Goal: Find specific page/section: Find specific page/section

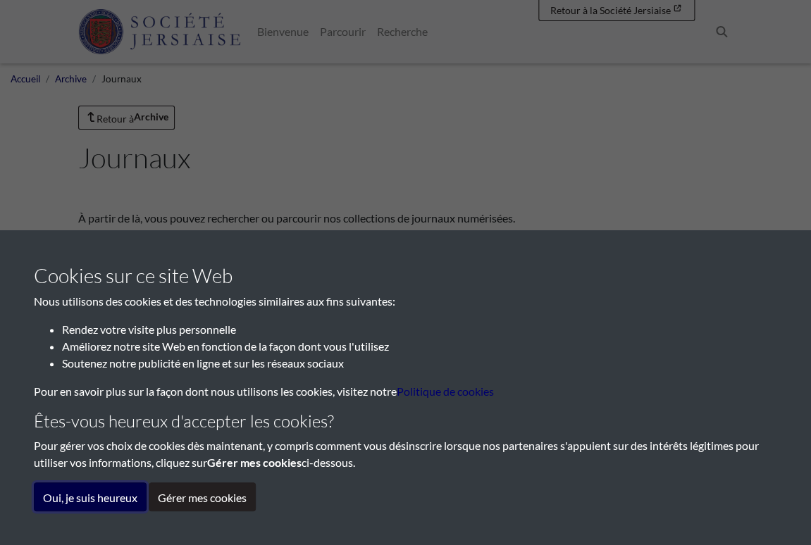
click at [114, 499] on font "Oui, je suis heureux" at bounding box center [90, 497] width 94 height 13
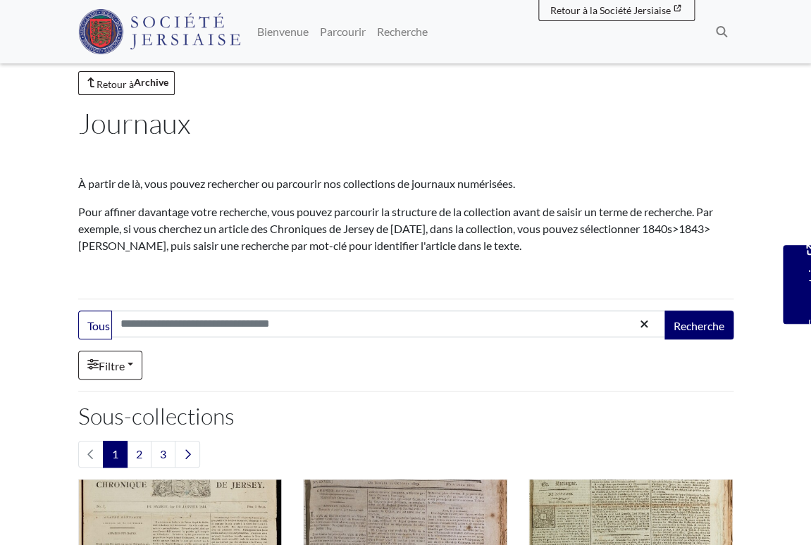
scroll to position [32, 0]
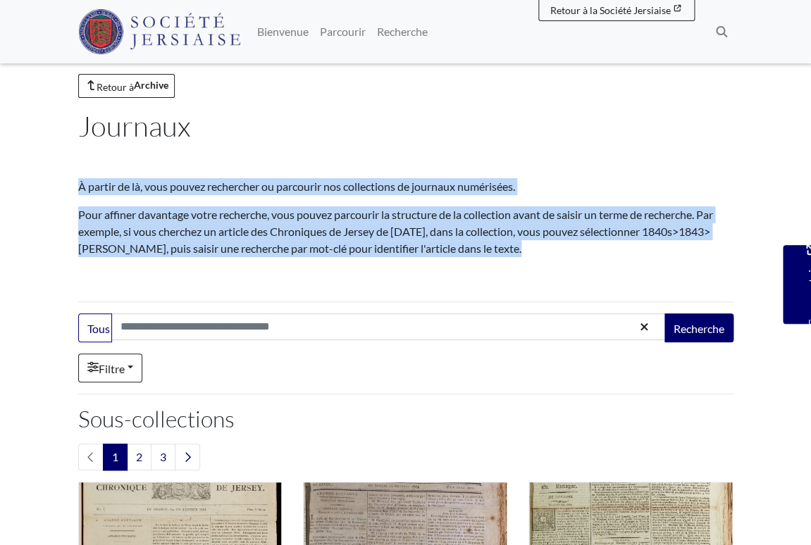
drag, startPoint x: 80, startPoint y: 187, endPoint x: 602, endPoint y: 249, distance: 525.8
click at [602, 249] on div "À partir de là, vous pouvez rechercher ou parcourir nos collections de journaux…" at bounding box center [405, 209] width 655 height 120
copy div "À partir de là, vous pouvez rechercher ou parcourir nos collections de journaux…"
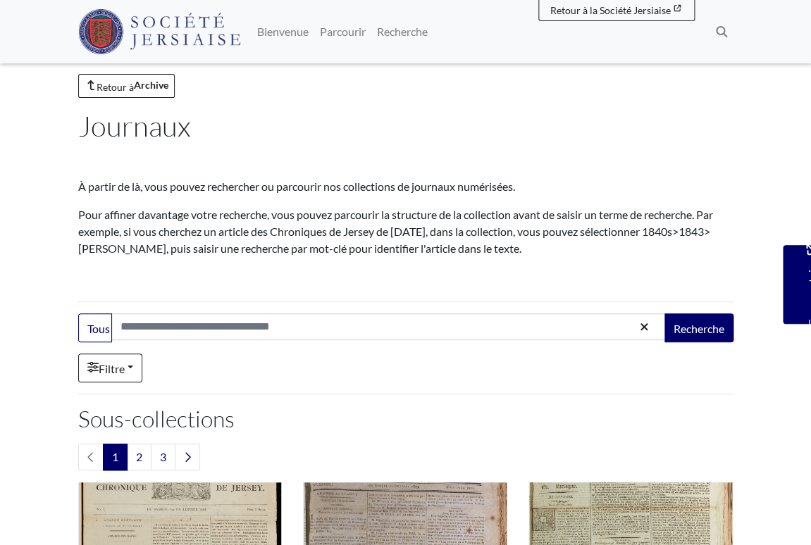
click at [333, 125] on h1 "Journaux" at bounding box center [405, 126] width 655 height 34
click at [280, 33] on font "Bienvenue" at bounding box center [282, 31] width 51 height 13
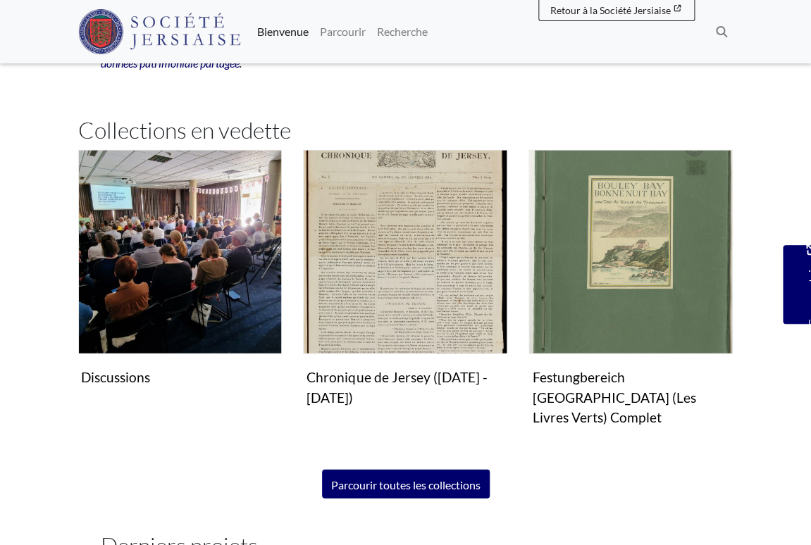
scroll to position [745, 0]
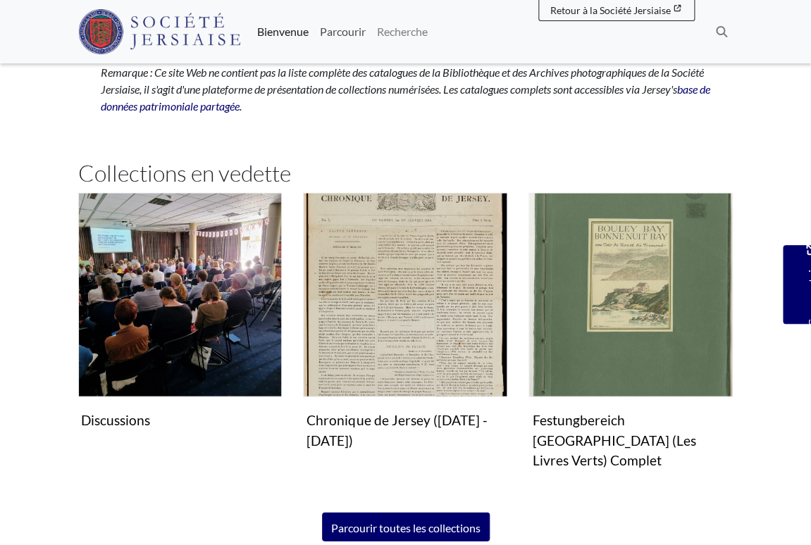
click at [340, 38] on link "Parcourir" at bounding box center [342, 32] width 57 height 28
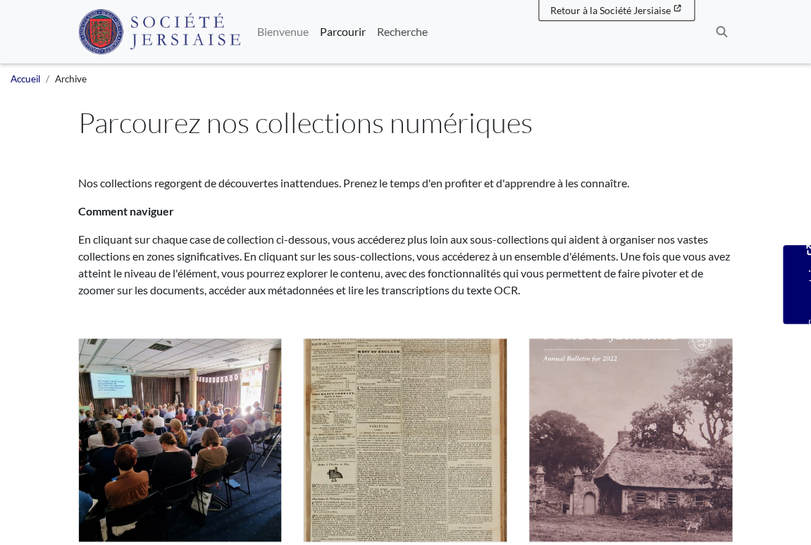
click at [404, 29] on font "Recherche" at bounding box center [402, 31] width 51 height 13
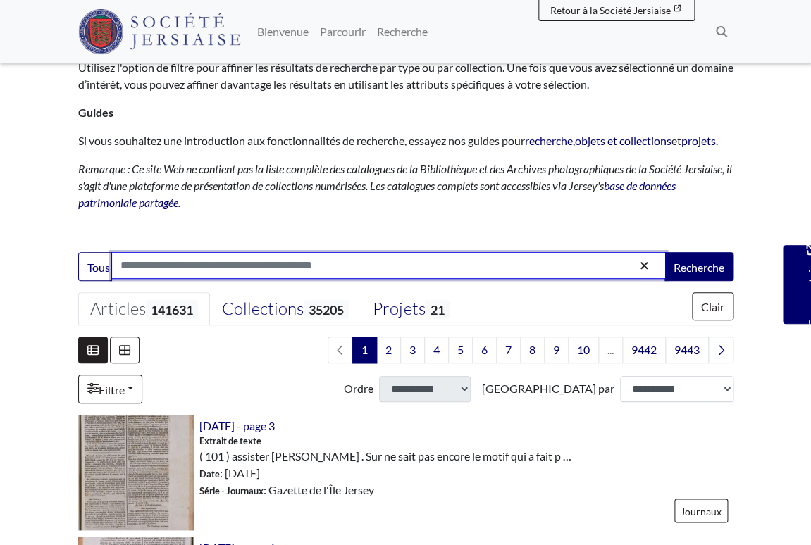
scroll to position [111, 0]
